Goal: Task Accomplishment & Management: Complete application form

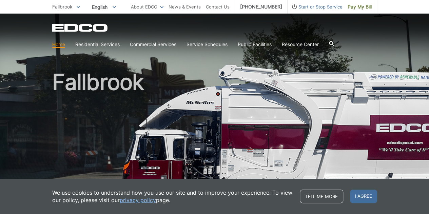
drag, startPoint x: 0, startPoint y: 0, endPoint x: 315, endPoint y: 7, distance: 315.0
click at [315, 7] on span "Start or Stop Service" at bounding box center [315, 6] width 55 height 7
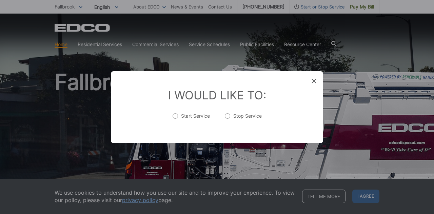
click at [227, 114] on label "Stop Service" at bounding box center [243, 120] width 37 height 14
radio input "true"
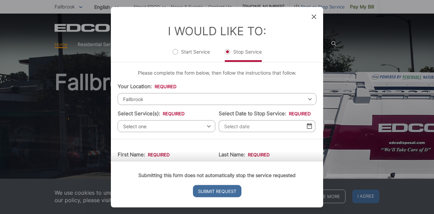
click at [180, 97] on span "Fallbrook" at bounding box center [217, 99] width 199 height 12
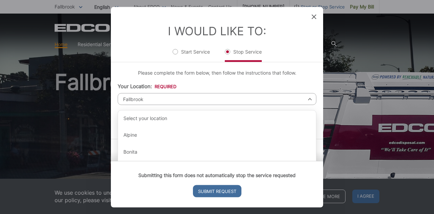
click at [175, 101] on span "Fallbrook" at bounding box center [217, 99] width 199 height 12
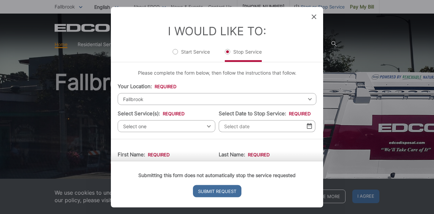
click at [180, 124] on span "Select one" at bounding box center [167, 126] width 98 height 12
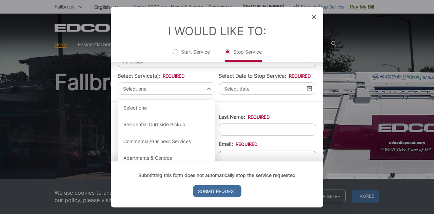
scroll to position [39, 0]
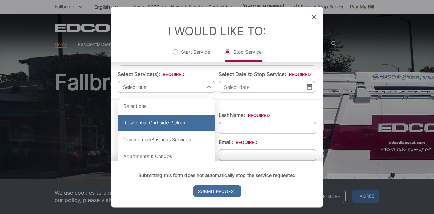
click at [163, 120] on div "Residential Curbside Pickup" at bounding box center [166, 123] width 97 height 16
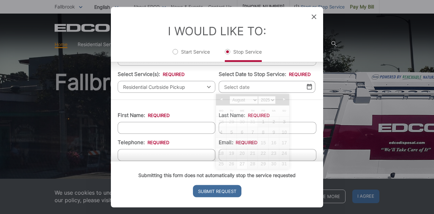
click at [254, 86] on input "Select Date to Stop Service: *" at bounding box center [267, 87] width 97 height 12
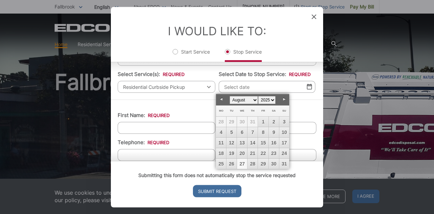
click at [256, 99] on select "January February March April May June July August September October November De…" at bounding box center [244, 100] width 29 height 8
click at [224, 120] on link "1" at bounding box center [221, 122] width 10 height 10
type input "[DATE]"
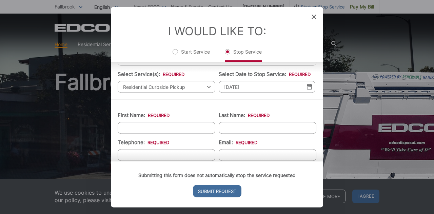
click at [191, 128] on input "First Name: *" at bounding box center [167, 128] width 98 height 12
type input "[PERSON_NAME]"
type input "6198895631"
type input "[EMAIL_ADDRESS][DOMAIN_NAME]"
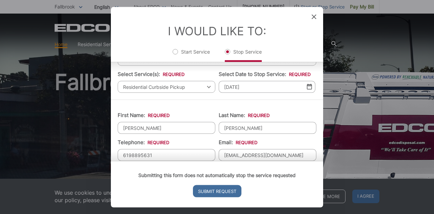
type input "35317 WHITE CAMARILLO LN"
type input "[PHONE_NUMBER]"
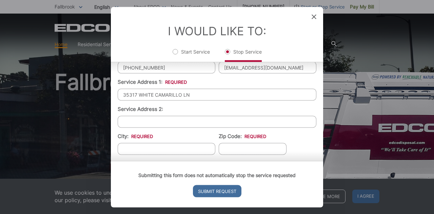
scroll to position [136, 0]
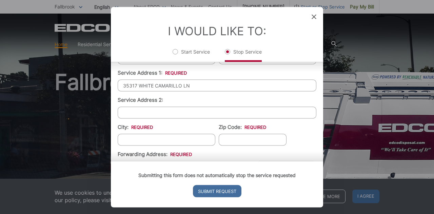
click at [197, 134] on input "City: *" at bounding box center [167, 140] width 98 height 12
type input "FALLBROOK"
type input "92028"
click at [311, 109] on input "Service Address 2:" at bounding box center [217, 113] width 199 height 12
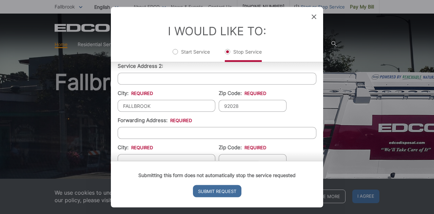
scroll to position [169, 0]
click at [235, 128] on input "Forwarding Address: *" at bounding box center [217, 134] width 199 height 12
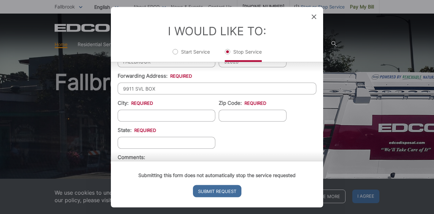
scroll to position [213, 0]
type input "9911 SVL BOX"
click at [179, 116] on input "City: *" at bounding box center [167, 117] width 98 height 12
type input "Victorville"
type input "92395"
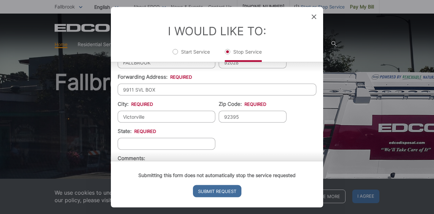
type input "[US_STATE]"
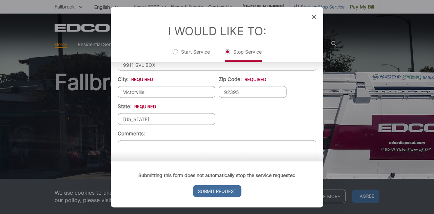
scroll to position [258, 0]
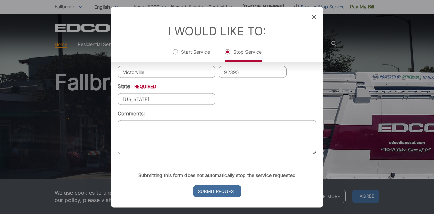
click at [210, 137] on textarea "Comments:" at bounding box center [217, 137] width 199 height 34
type textarea "moving"
click at [211, 191] on input "Submit Request" at bounding box center [217, 191] width 49 height 12
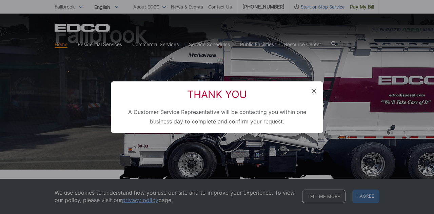
scroll to position [0, 0]
click at [366, 197] on div "Thank You A Customer Service Representative will be contacting you within one b…" at bounding box center [217, 107] width 434 height 214
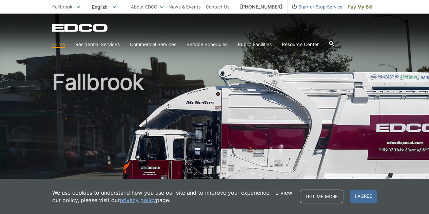
click at [366, 197] on span "I agree" at bounding box center [363, 197] width 27 height 14
